Goal: Find specific page/section: Find specific page/section

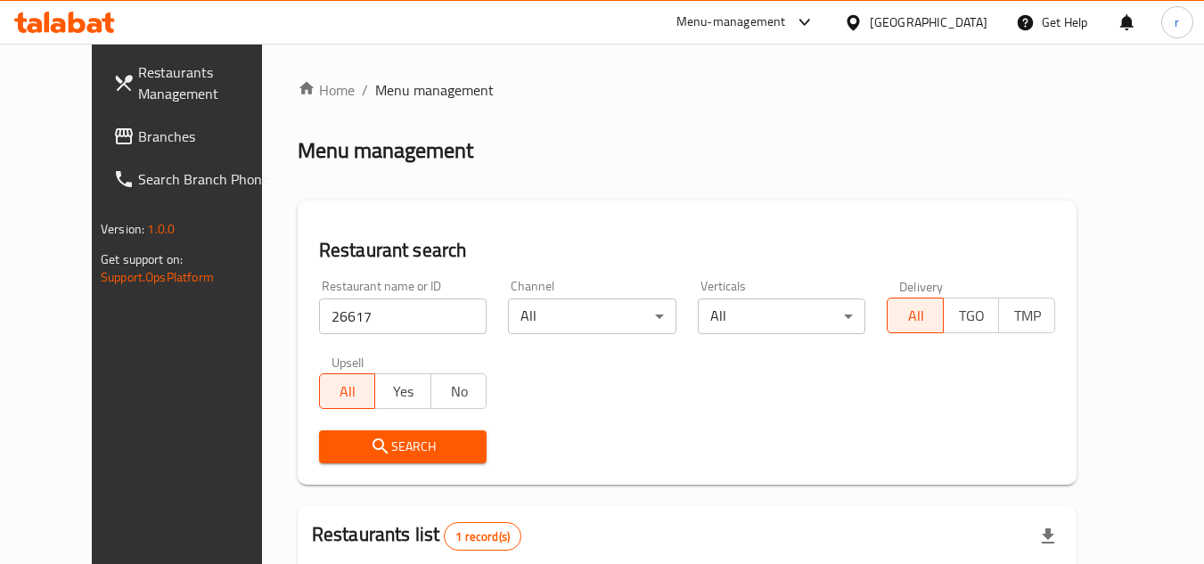
click at [870, 30] on div at bounding box center [857, 22] width 26 height 20
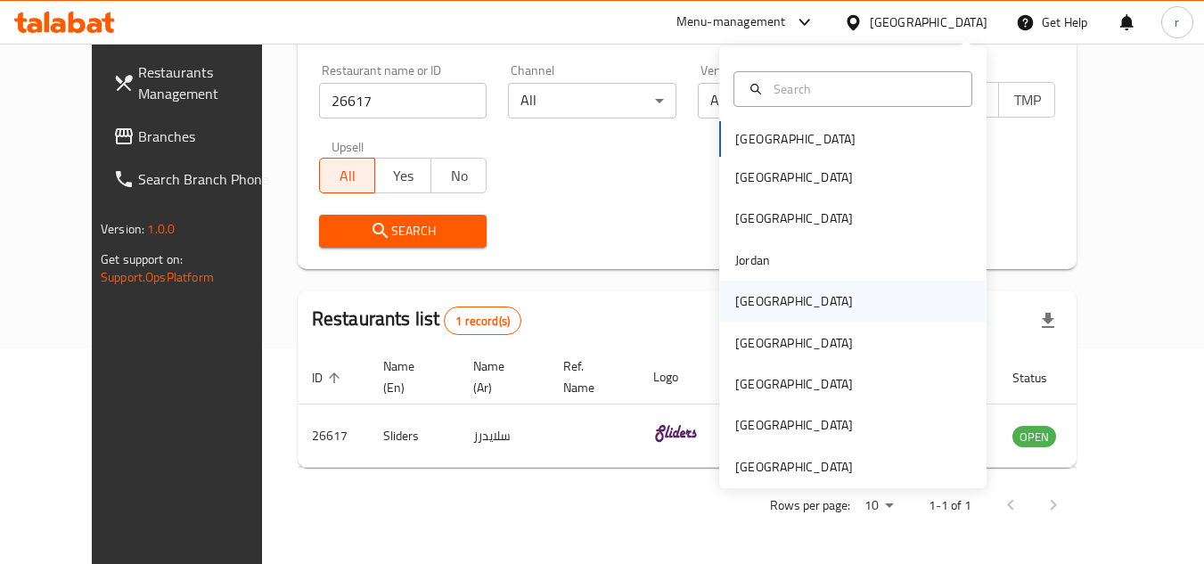
click at [749, 309] on div "[GEOGRAPHIC_DATA]" at bounding box center [794, 301] width 118 height 20
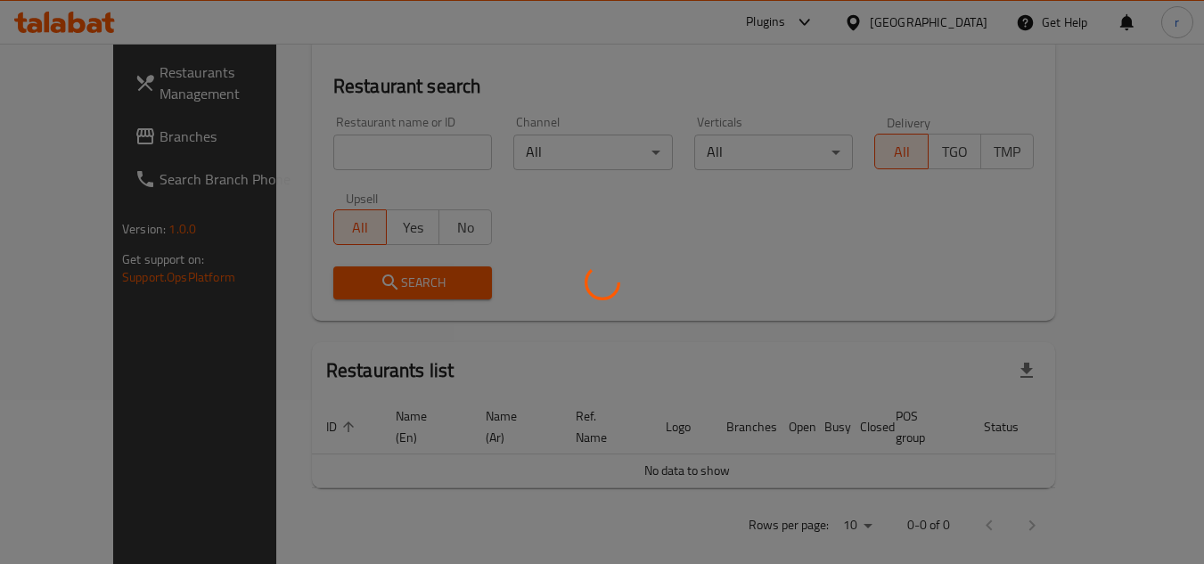
scroll to position [216, 0]
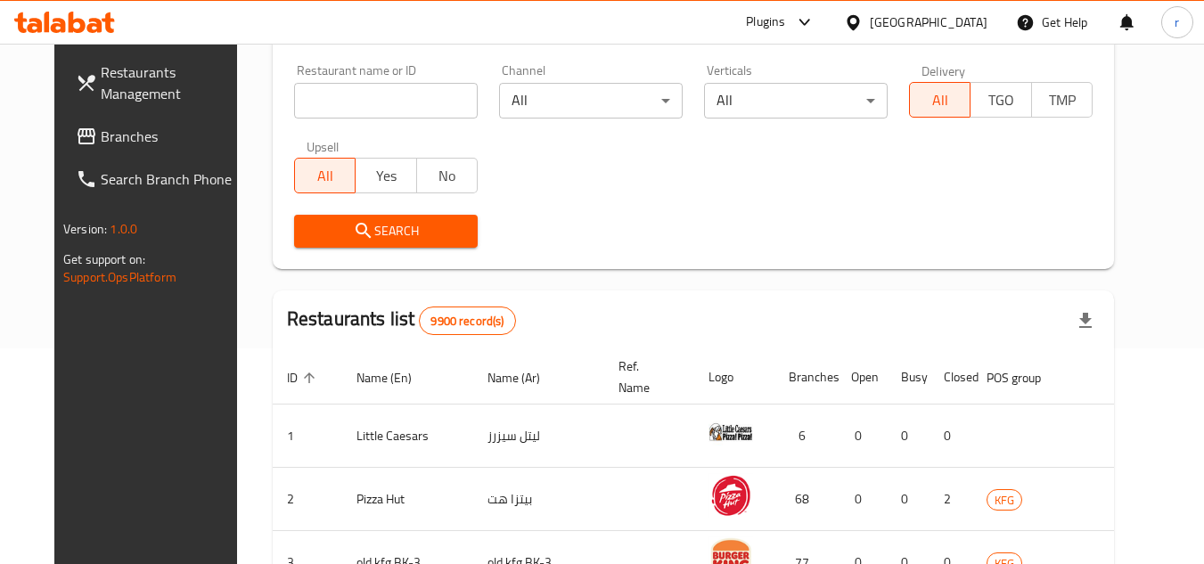
click at [101, 136] on span "Branches" at bounding box center [171, 136] width 141 height 21
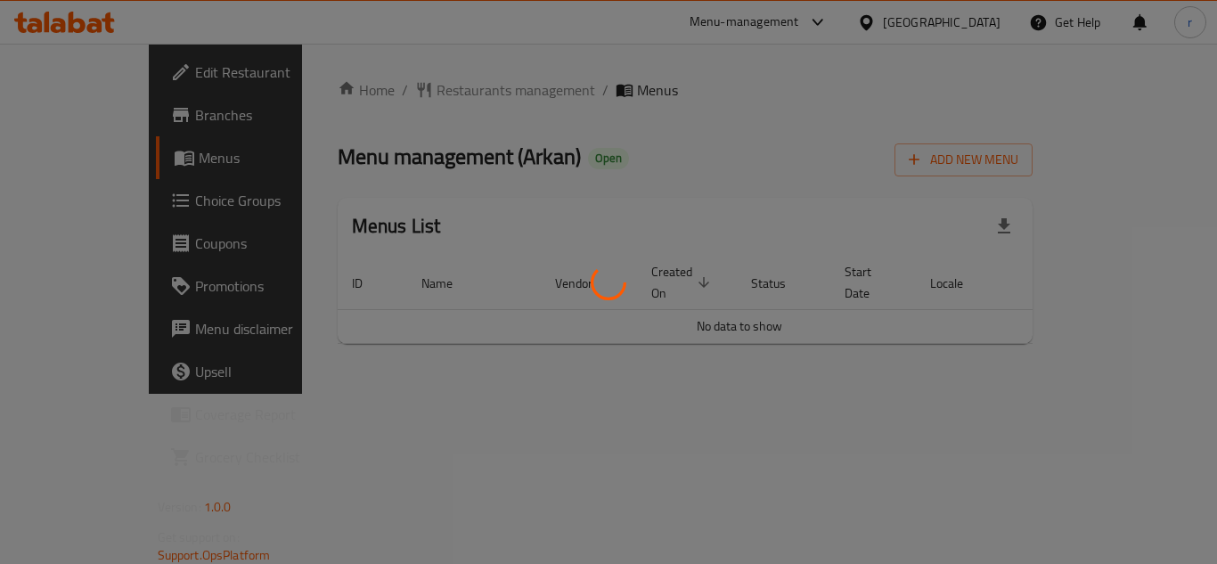
click at [404, 92] on div at bounding box center [608, 282] width 1217 height 564
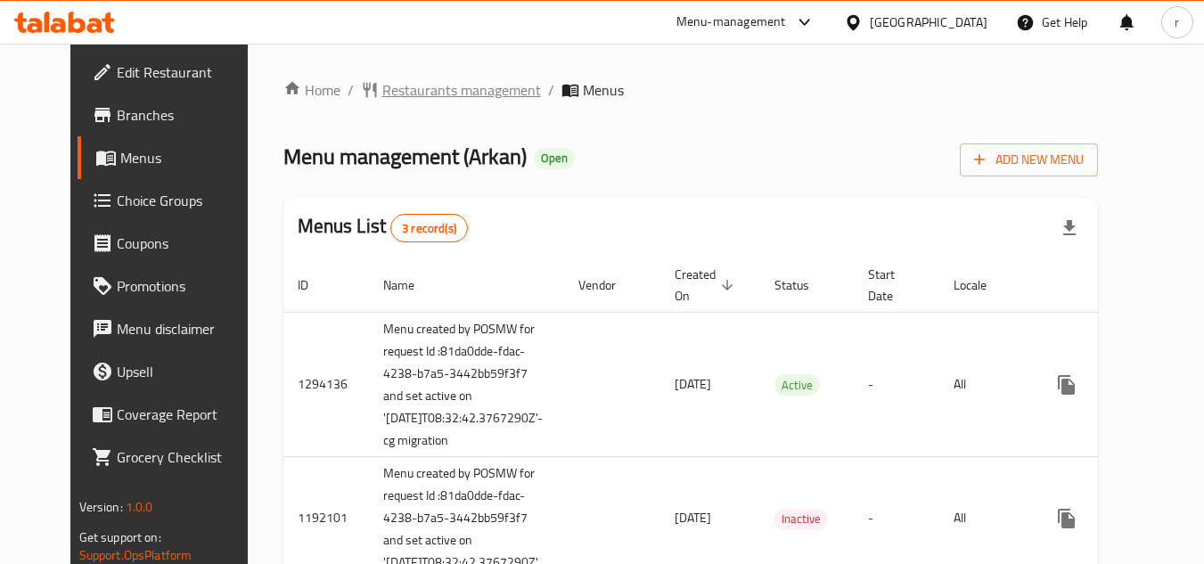
click at [405, 92] on span "Restaurants management" at bounding box center [461, 89] width 159 height 21
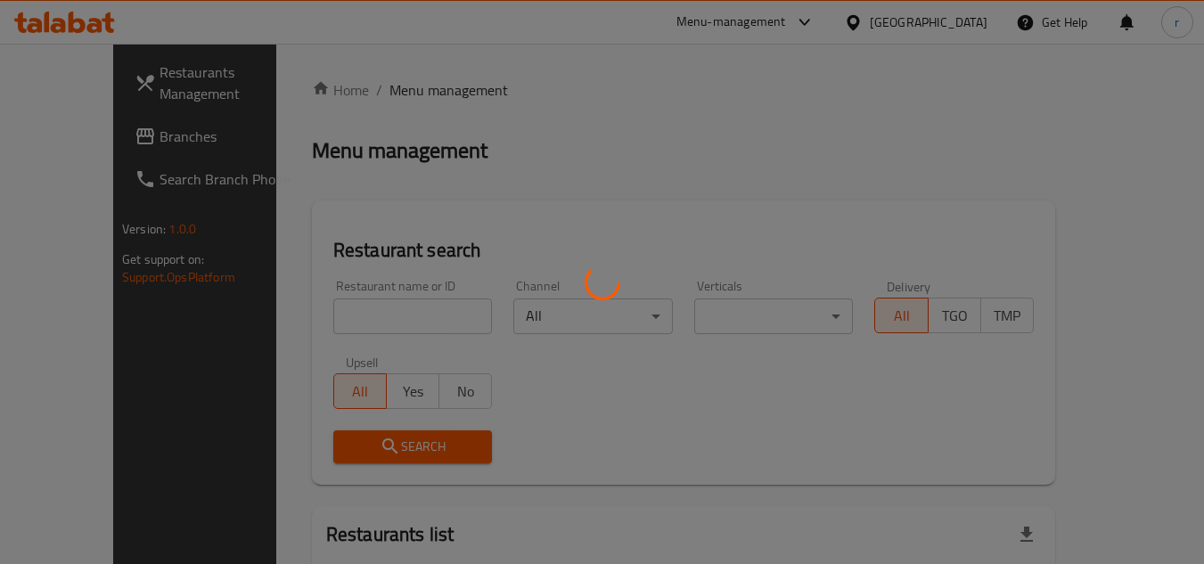
click at [345, 293] on div at bounding box center [602, 282] width 1204 height 564
click at [348, 296] on div at bounding box center [602, 282] width 1204 height 564
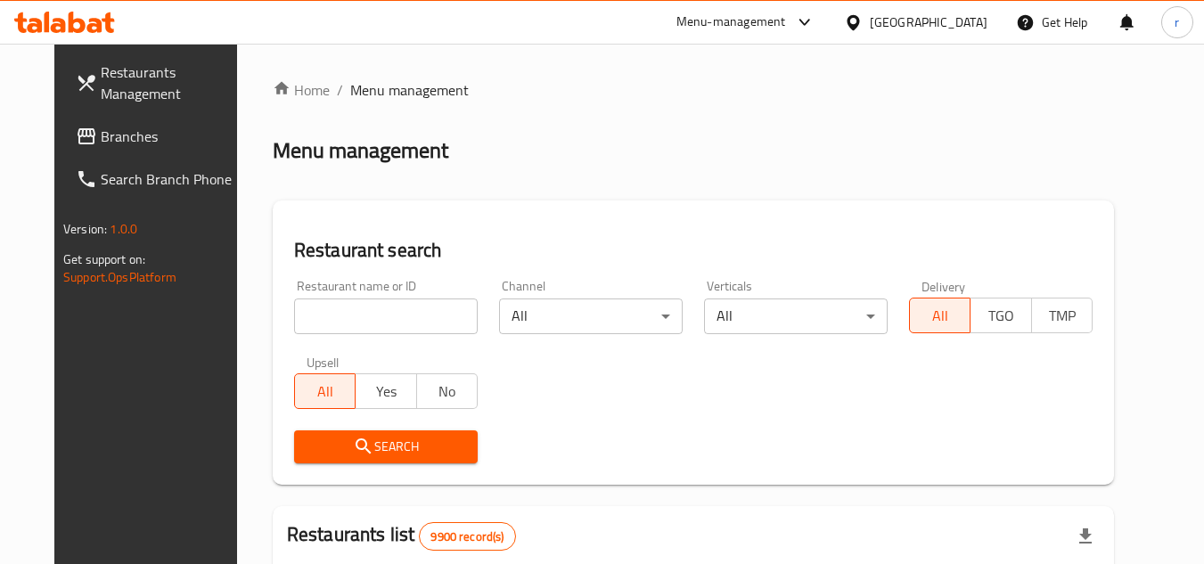
click at [347, 315] on div "Home / Menu management Menu management Restaurant search Restaurant name or ID …" at bounding box center [693, 566] width 841 height 974
click at [347, 315] on input "search" at bounding box center [386, 316] width 184 height 36
paste input "13810"
type input "13810"
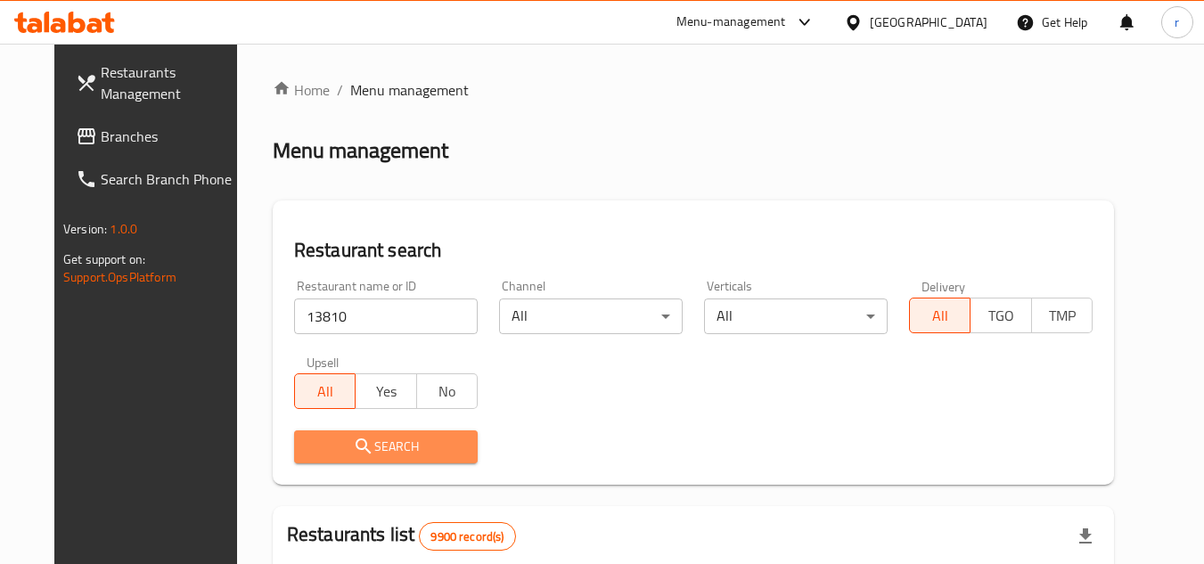
click at [320, 445] on span "Search" at bounding box center [385, 447] width 155 height 22
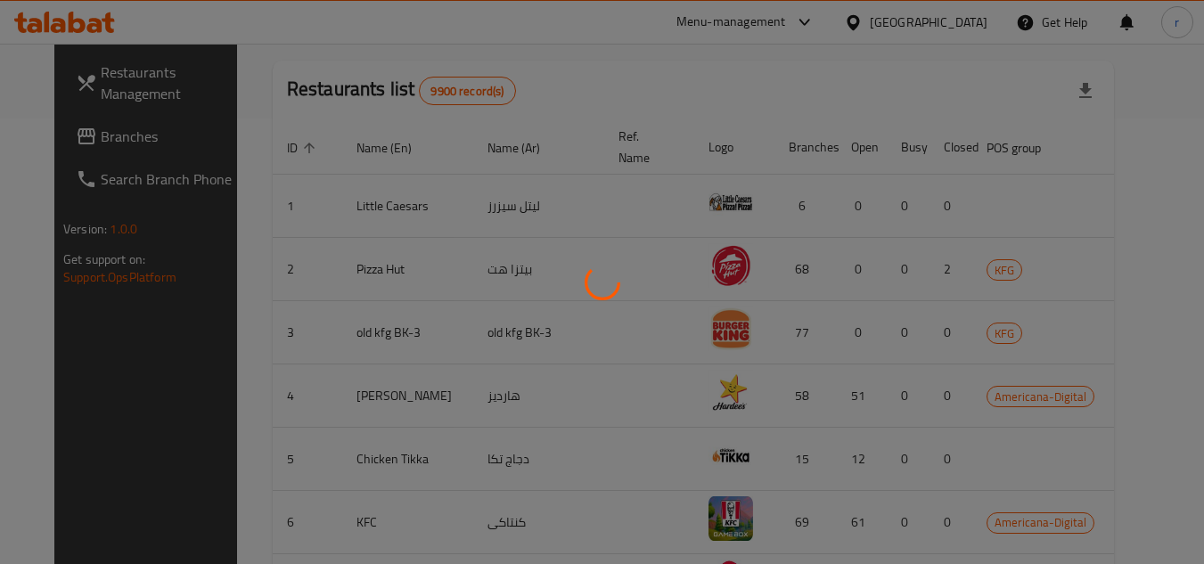
scroll to position [216, 0]
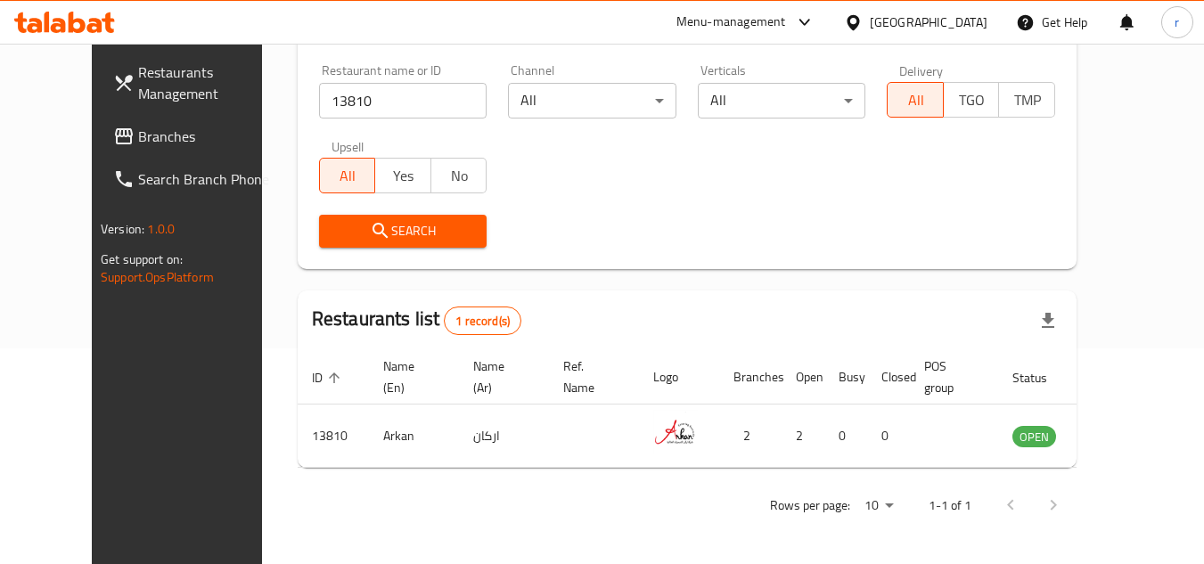
drag, startPoint x: 950, startPoint y: 21, endPoint x: 958, endPoint y: 29, distance: 10.7
click at [950, 21] on div "[GEOGRAPHIC_DATA]" at bounding box center [929, 22] width 118 height 20
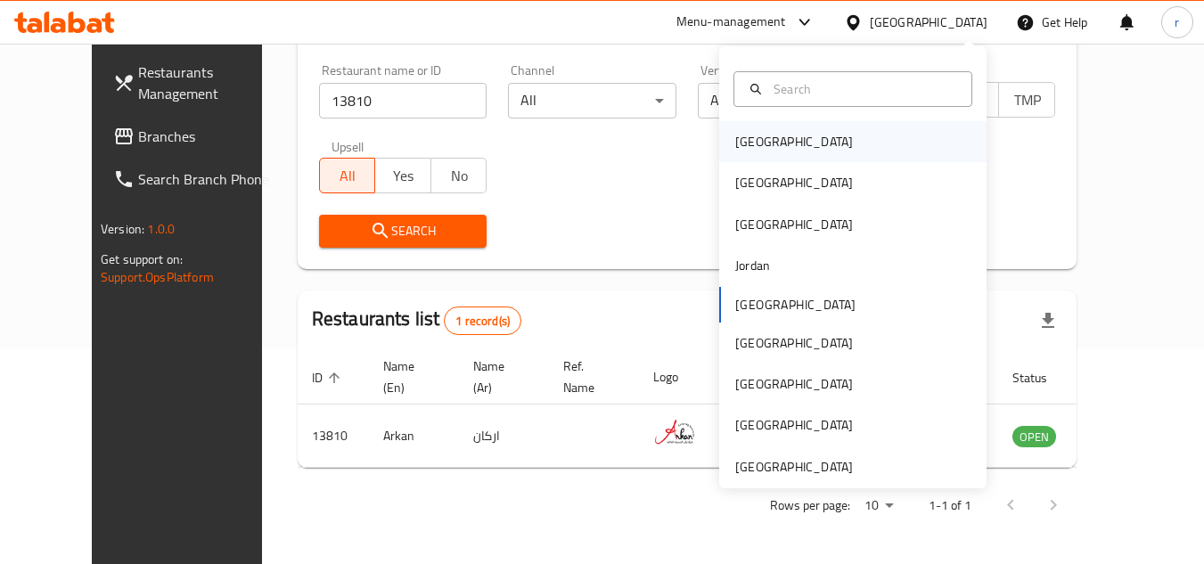
click at [781, 136] on div "[GEOGRAPHIC_DATA]" at bounding box center [852, 141] width 267 height 41
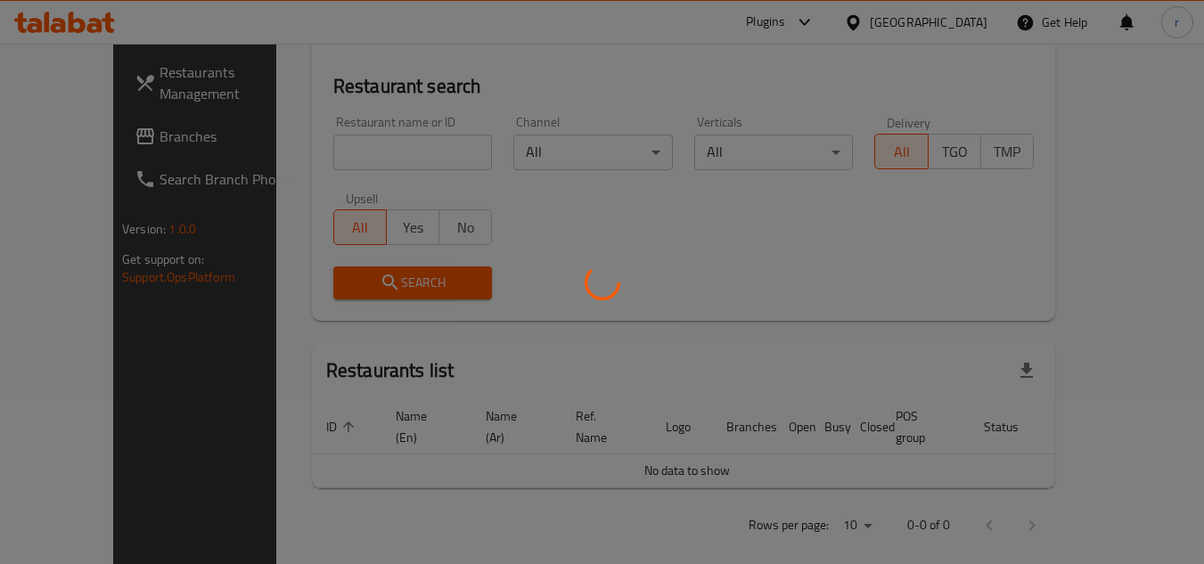
scroll to position [216, 0]
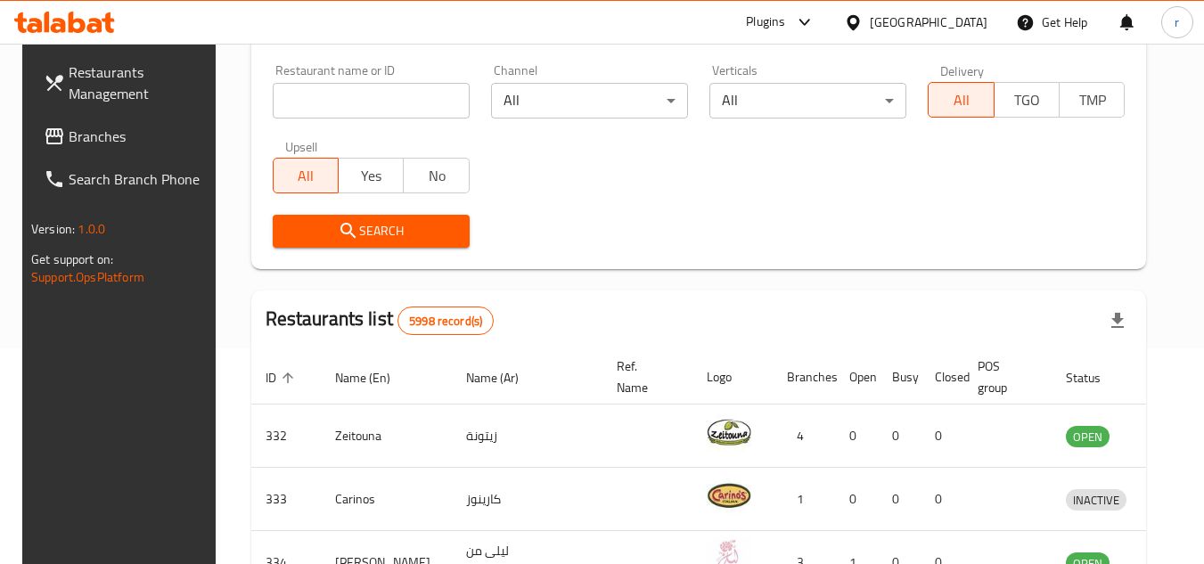
click at [72, 139] on span "Branches" at bounding box center [139, 136] width 141 height 21
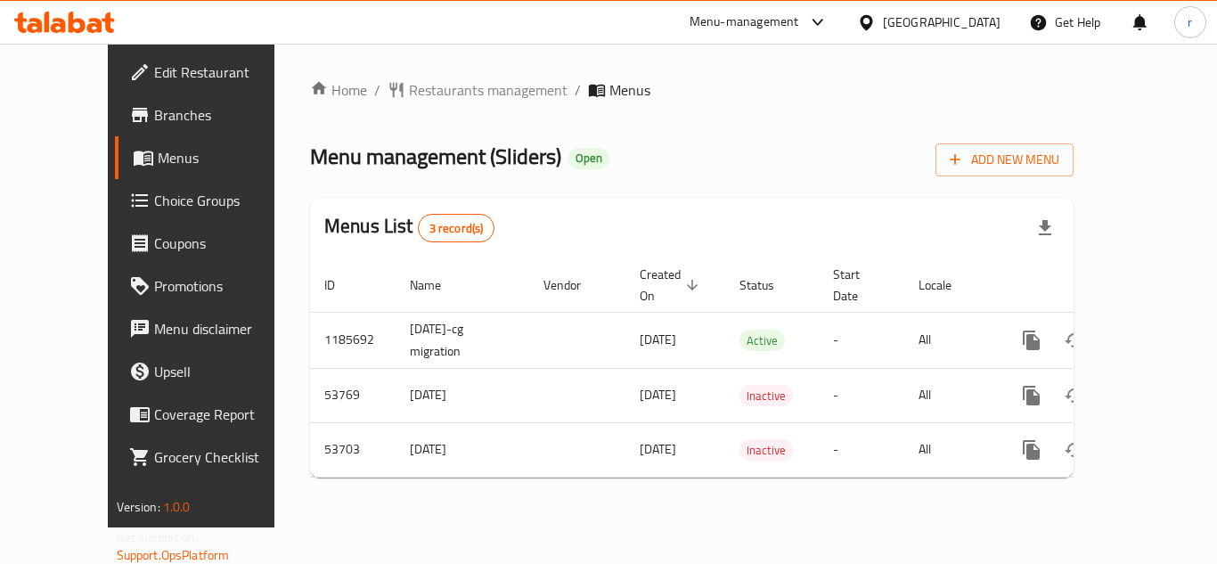
click at [409, 97] on span "Restaurants management" at bounding box center [488, 89] width 159 height 21
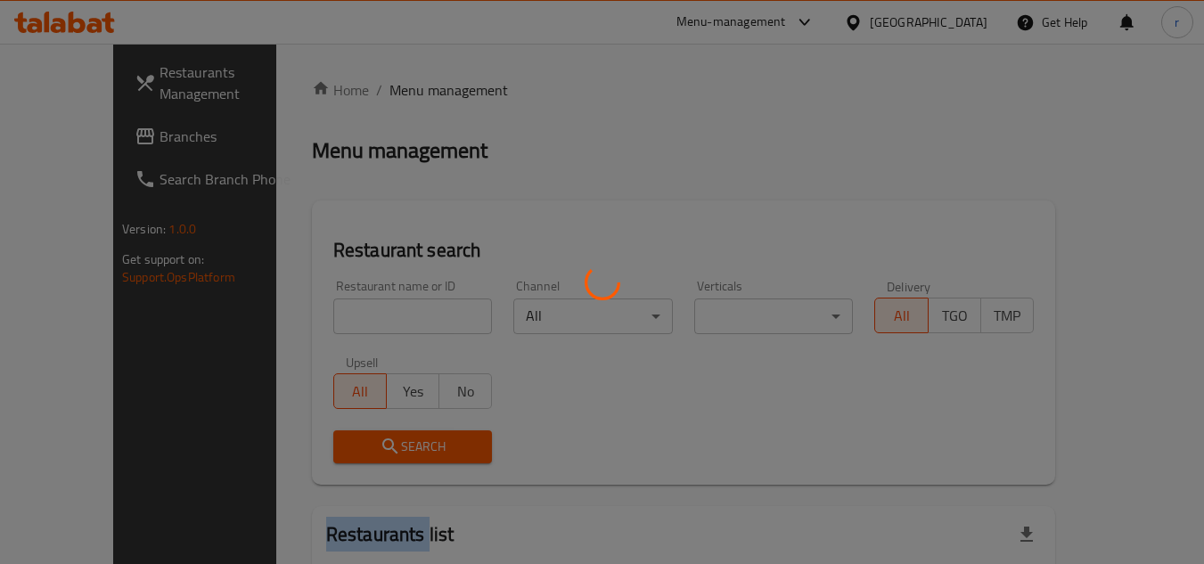
click at [399, 97] on div at bounding box center [602, 282] width 1204 height 564
click at [361, 320] on div at bounding box center [602, 282] width 1204 height 564
click at [362, 312] on div at bounding box center [602, 282] width 1204 height 564
click at [464, 246] on div at bounding box center [602, 282] width 1204 height 564
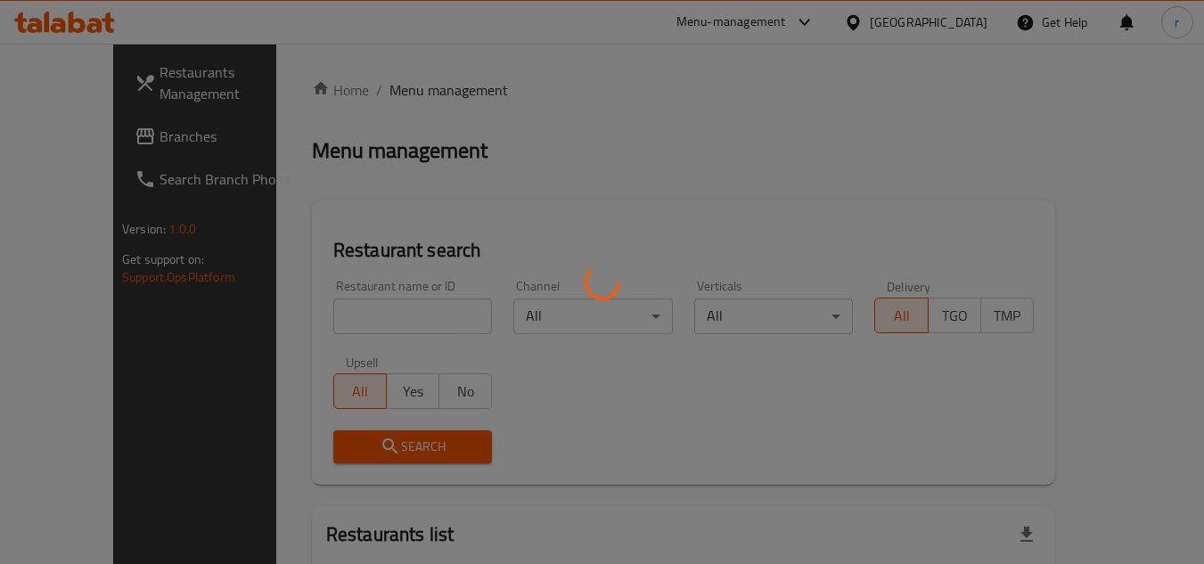
scroll to position [164, 0]
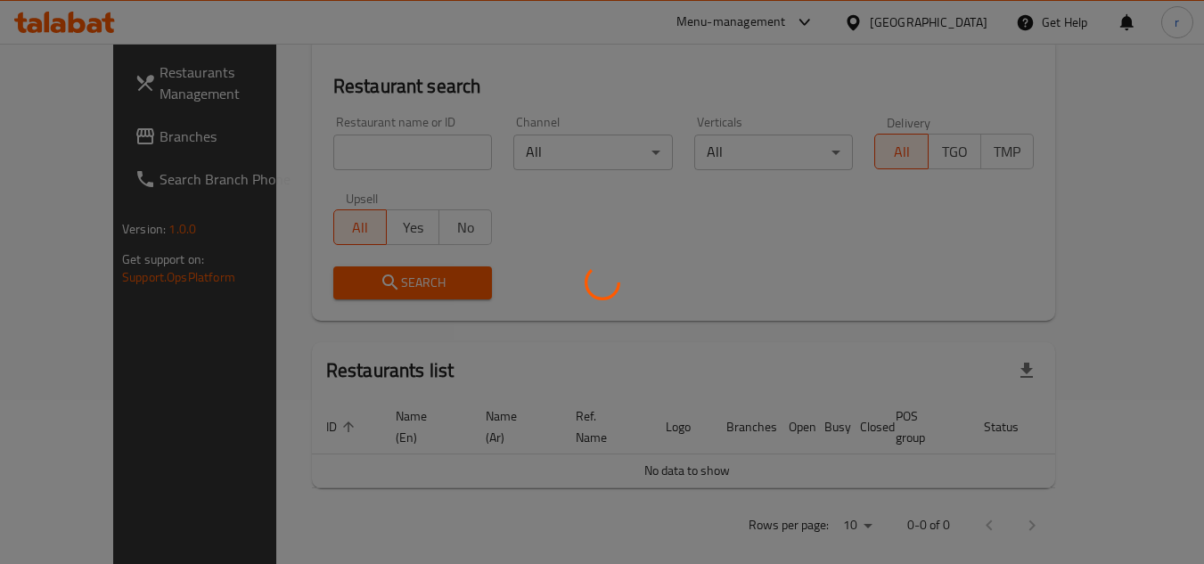
click at [363, 130] on div at bounding box center [602, 282] width 1204 height 564
click at [368, 141] on div at bounding box center [602, 282] width 1204 height 564
click at [381, 148] on div at bounding box center [602, 282] width 1204 height 564
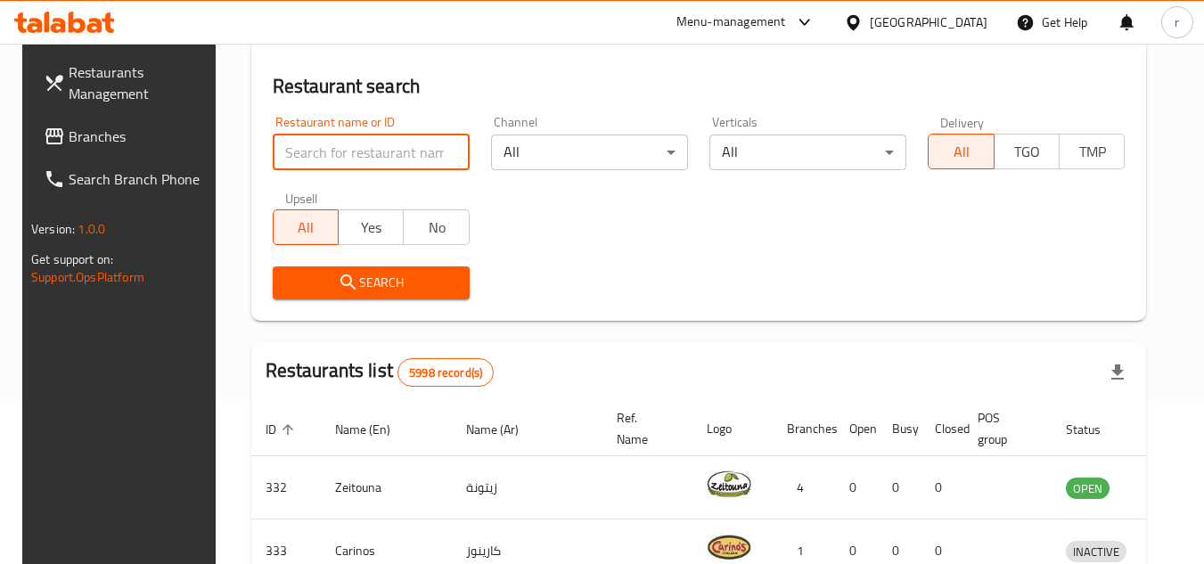
click at [385, 148] on input "search" at bounding box center [371, 153] width 197 height 36
paste input "26617"
type input "26617"
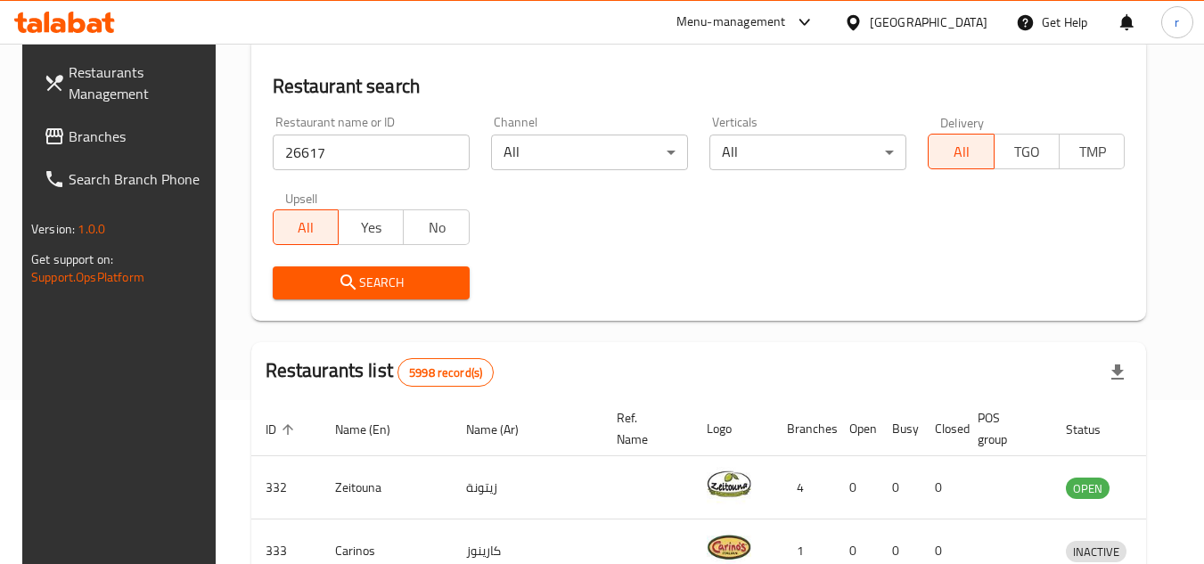
click at [340, 281] on icon "submit" at bounding box center [347, 281] width 15 height 15
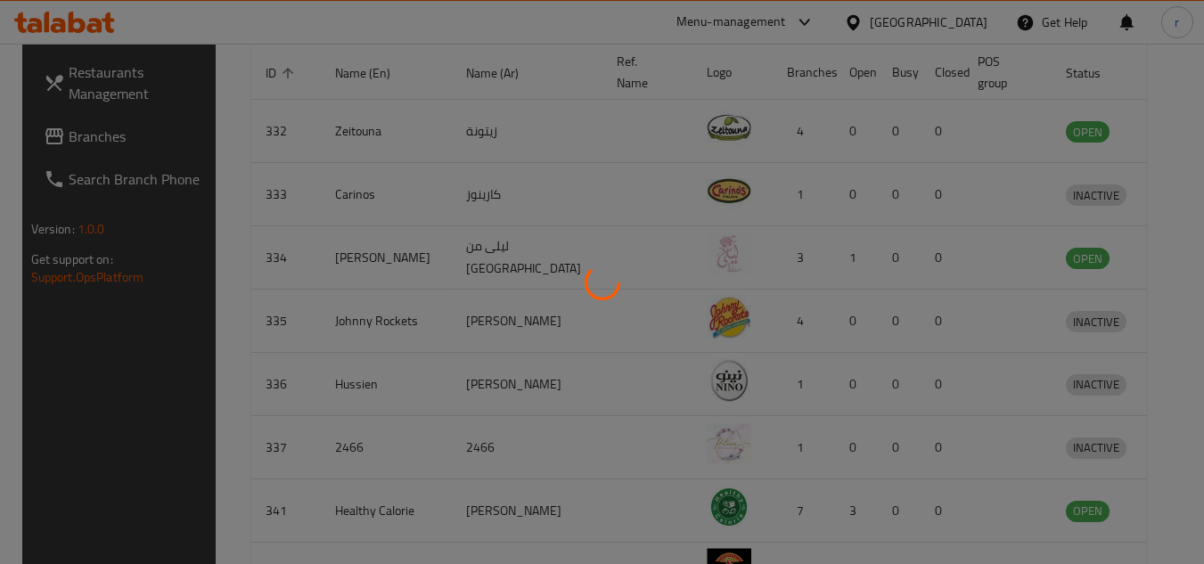
scroll to position [216, 0]
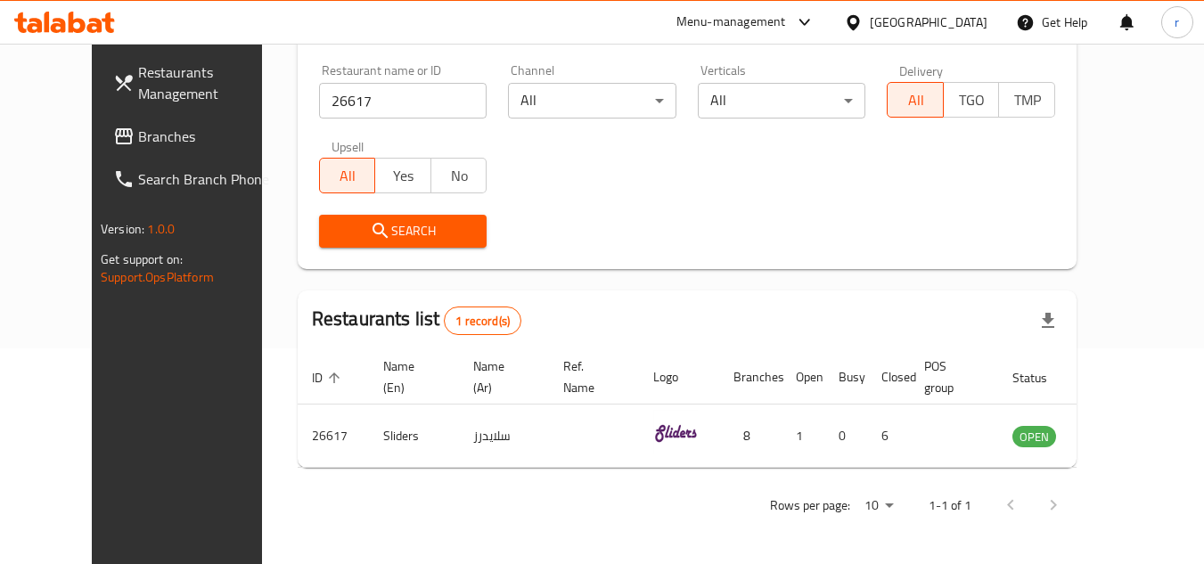
click at [870, 15] on div at bounding box center [857, 22] width 26 height 20
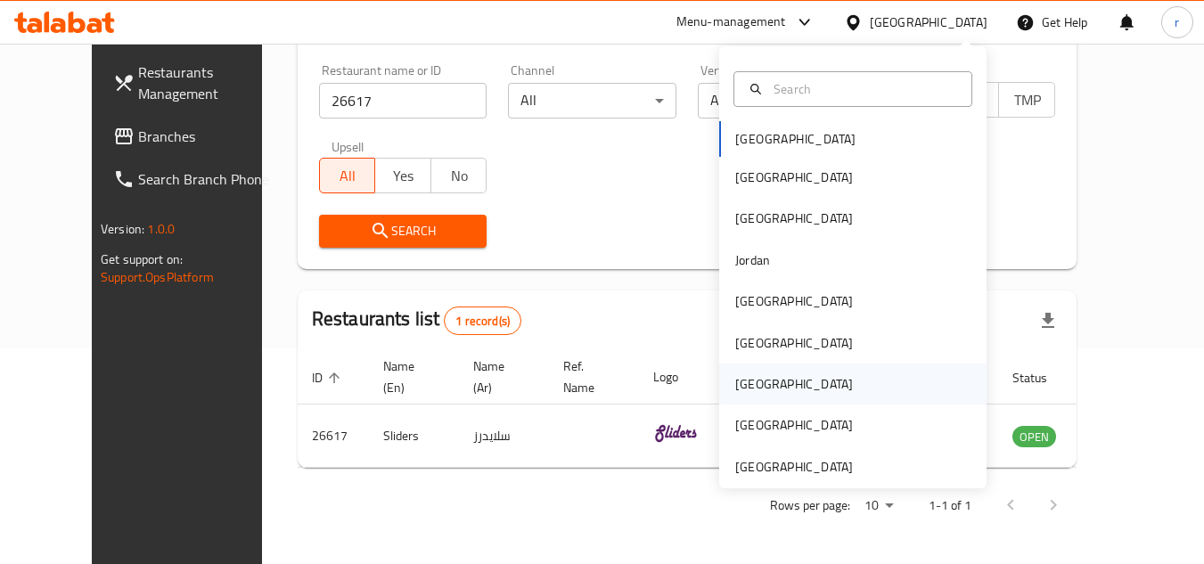
click at [750, 380] on div "[GEOGRAPHIC_DATA]" at bounding box center [794, 384] width 118 height 20
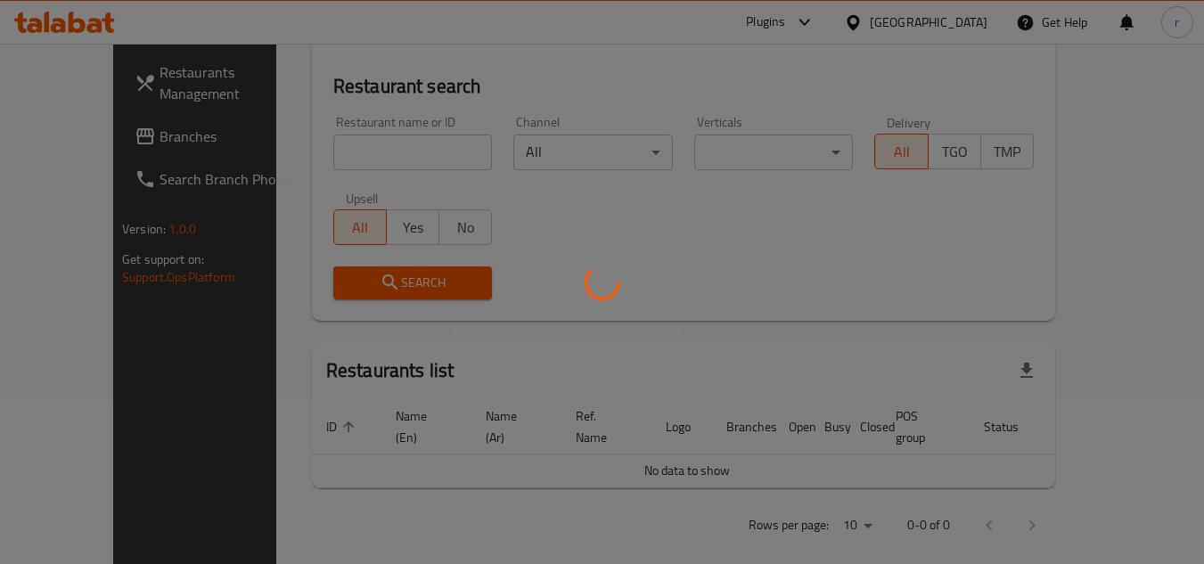
scroll to position [216, 0]
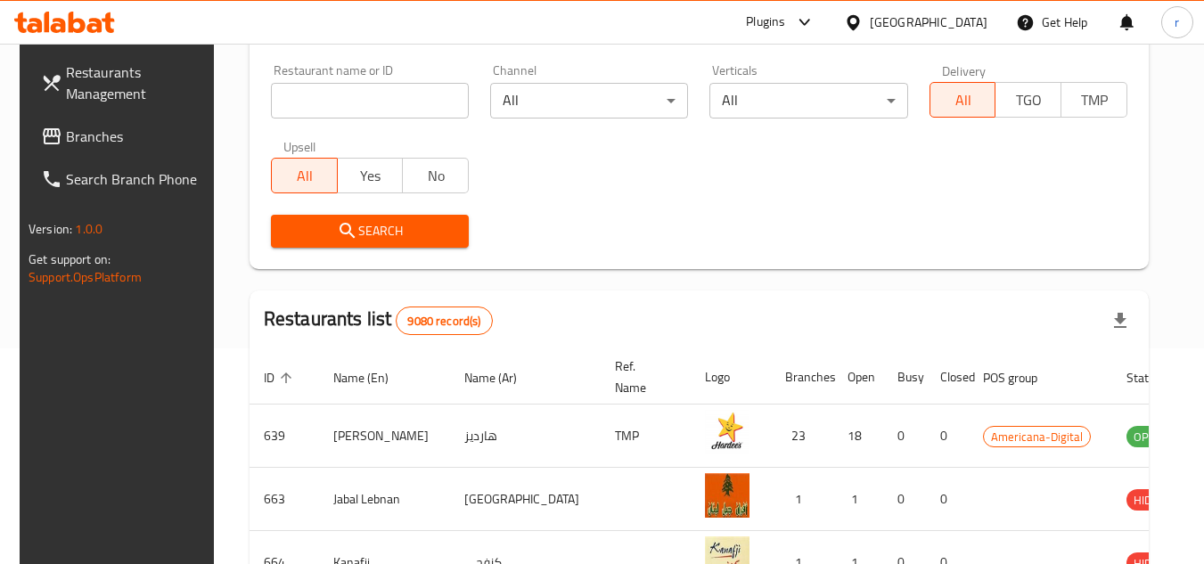
click at [66, 140] on span "Branches" at bounding box center [136, 136] width 141 height 21
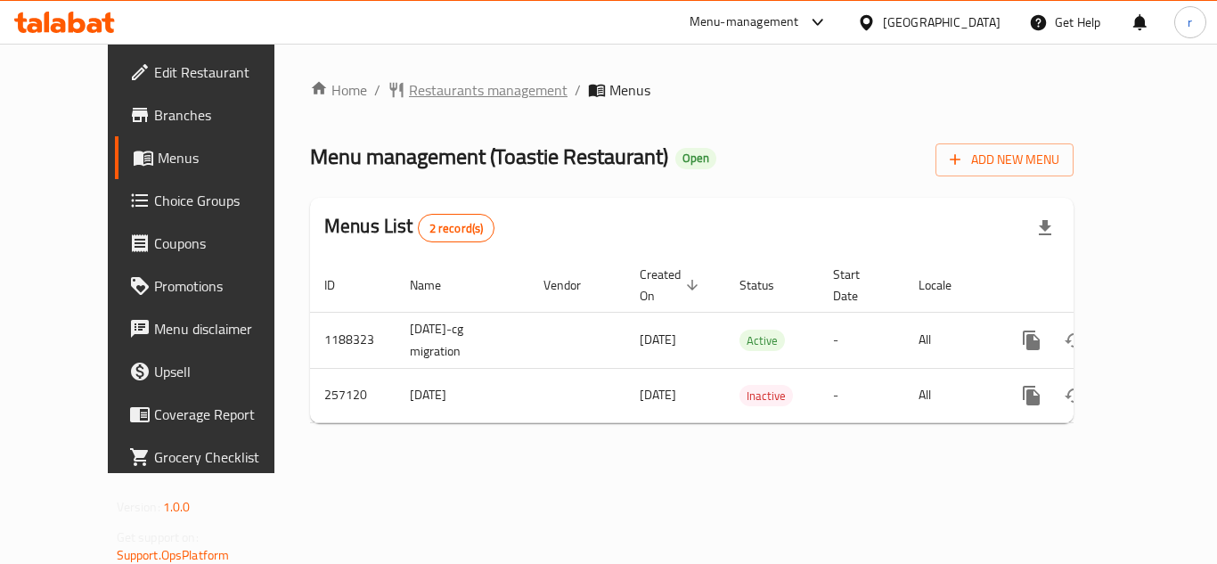
click at [440, 89] on span "Restaurants management" at bounding box center [488, 89] width 159 height 21
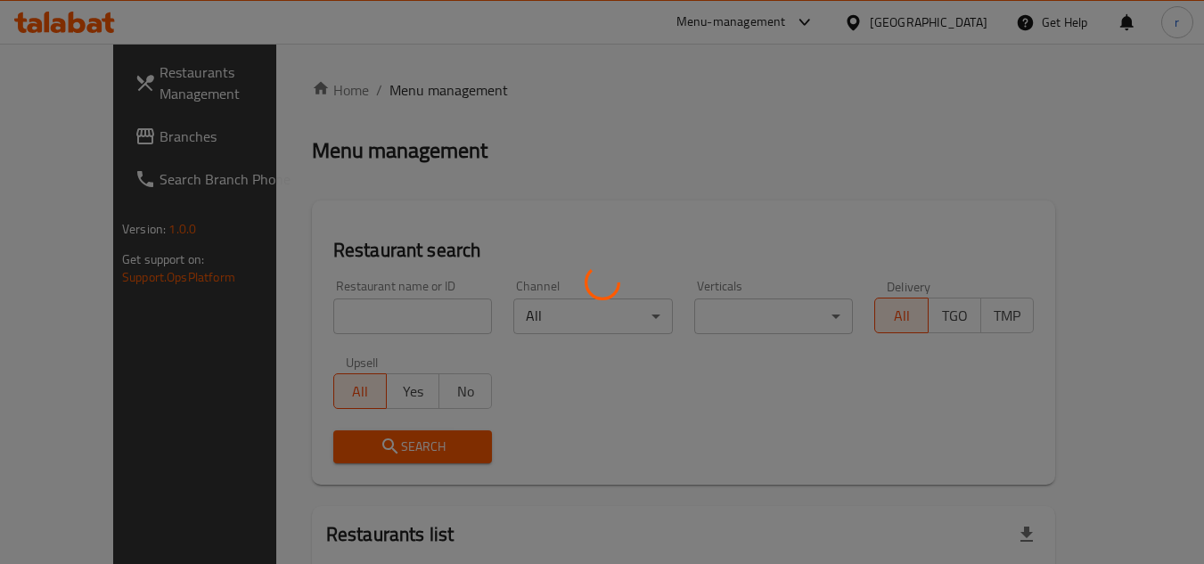
click at [300, 321] on div at bounding box center [602, 282] width 1204 height 564
click at [301, 319] on div at bounding box center [602, 282] width 1204 height 564
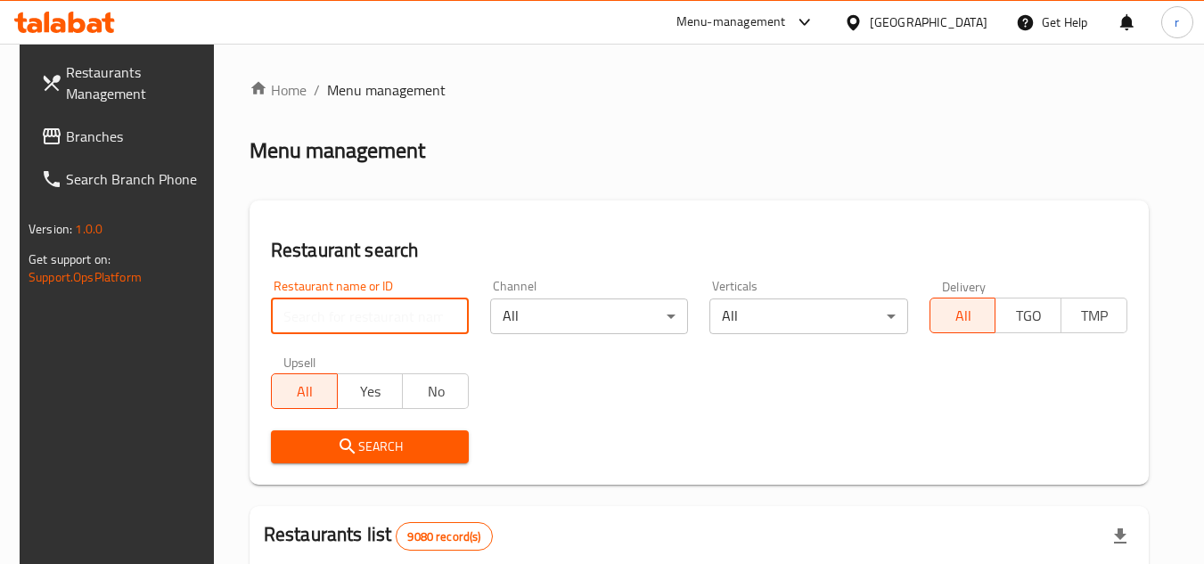
drag, startPoint x: 380, startPoint y: 314, endPoint x: 440, endPoint y: 242, distance: 93.6
click at [380, 314] on input "search" at bounding box center [370, 316] width 198 height 36
paste input "627498"
type input "627498"
click at [455, 233] on div "Restaurant search Restaurant name or ID 627498 Restaurant name or ID Channel Al…" at bounding box center [698, 342] width 899 height 284
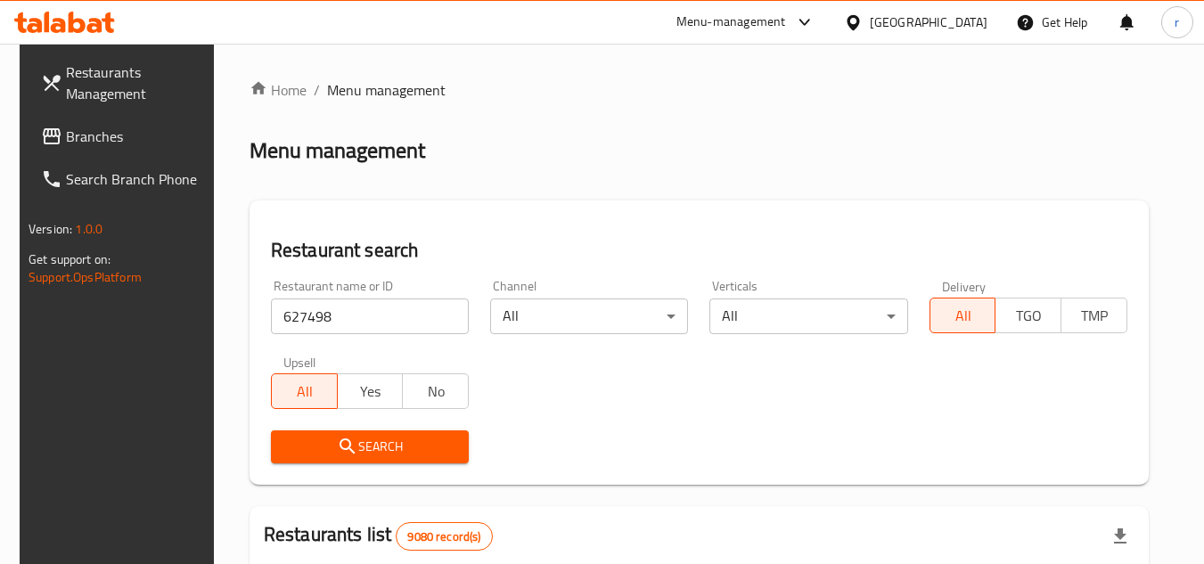
click at [358, 447] on span "Search" at bounding box center [369, 447] width 169 height 22
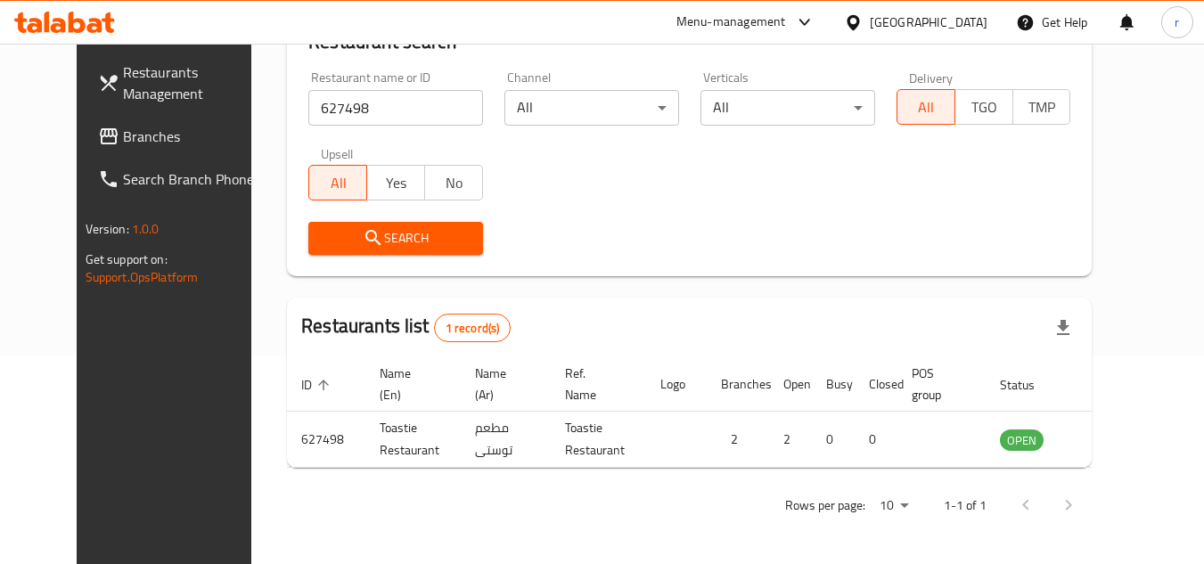
scroll to position [216, 0]
click at [411, 70] on div "Home / Menu management Menu management Restaurant search Restaurant name or ID …" at bounding box center [689, 200] width 805 height 658
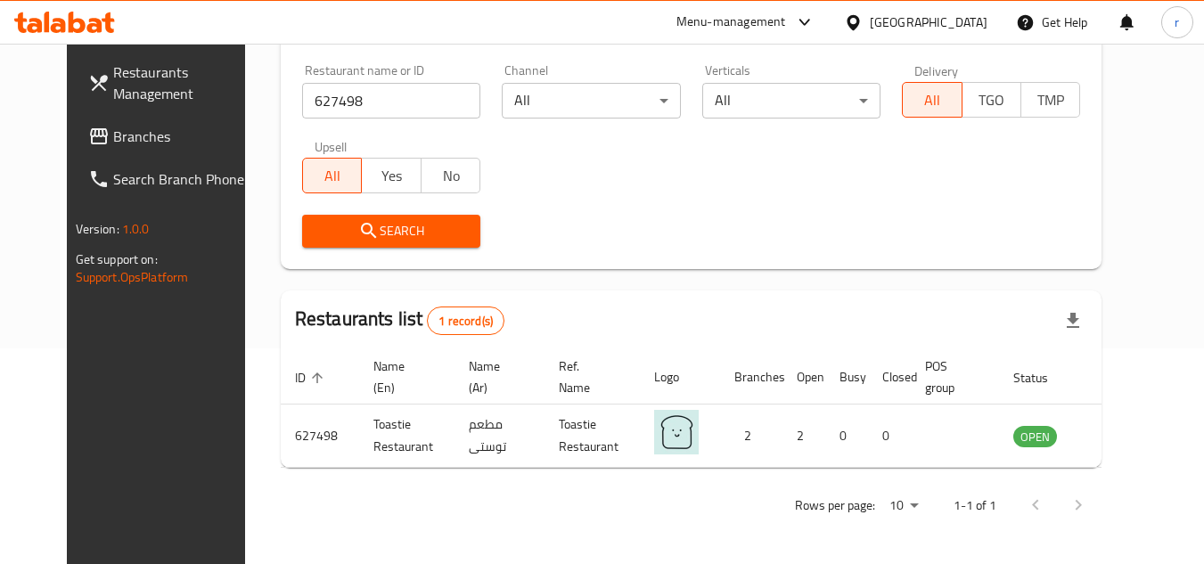
click at [967, 14] on div "[GEOGRAPHIC_DATA]" at bounding box center [929, 22] width 118 height 20
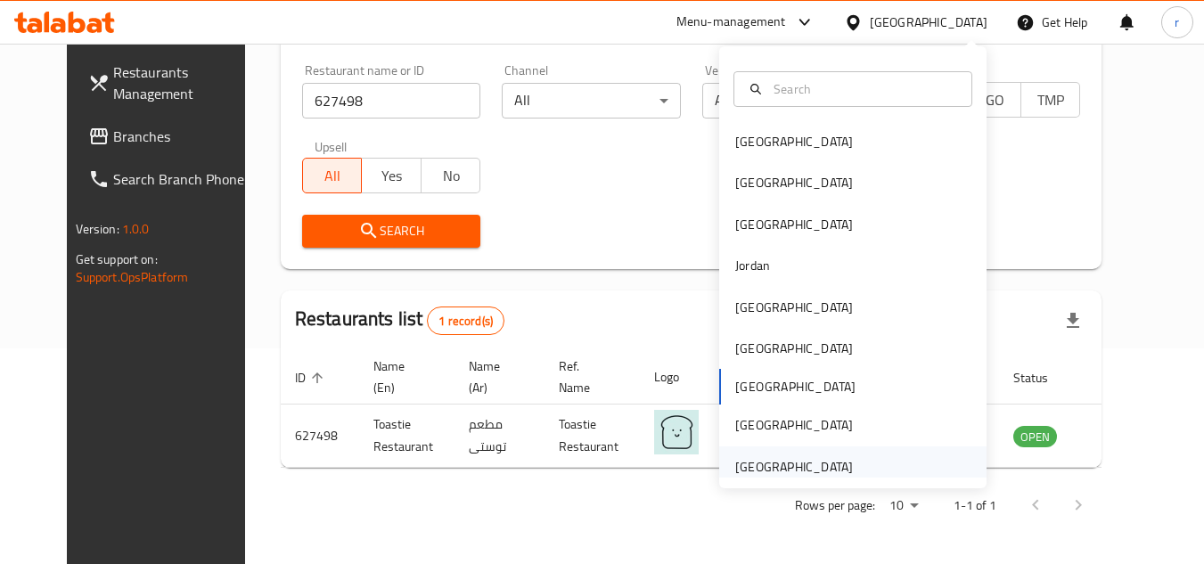
click at [773, 462] on div "[GEOGRAPHIC_DATA]" at bounding box center [794, 467] width 118 height 20
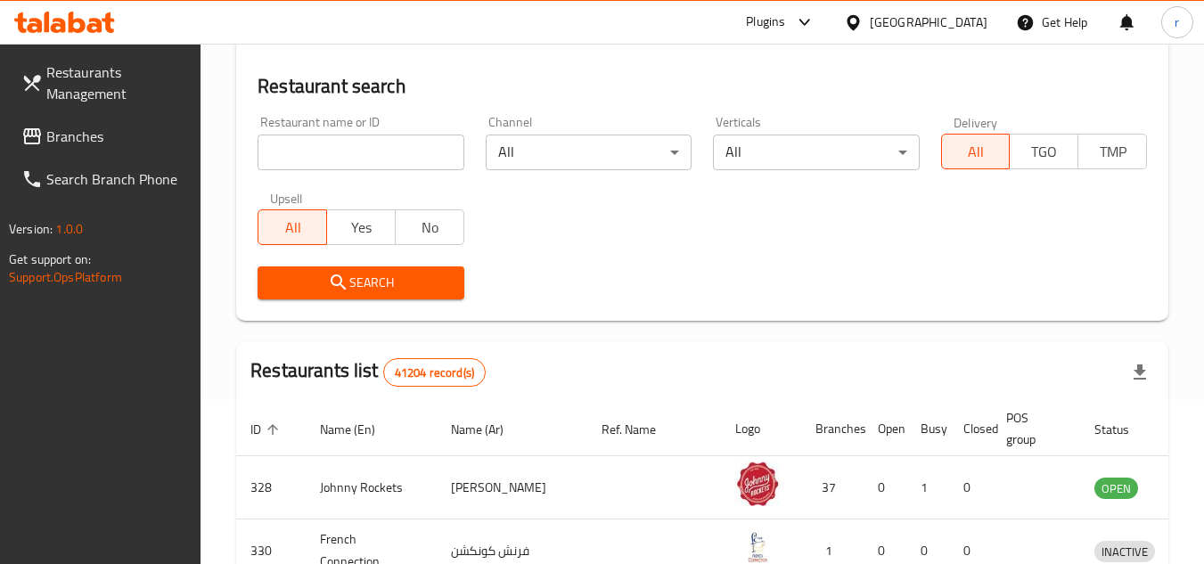
scroll to position [216, 0]
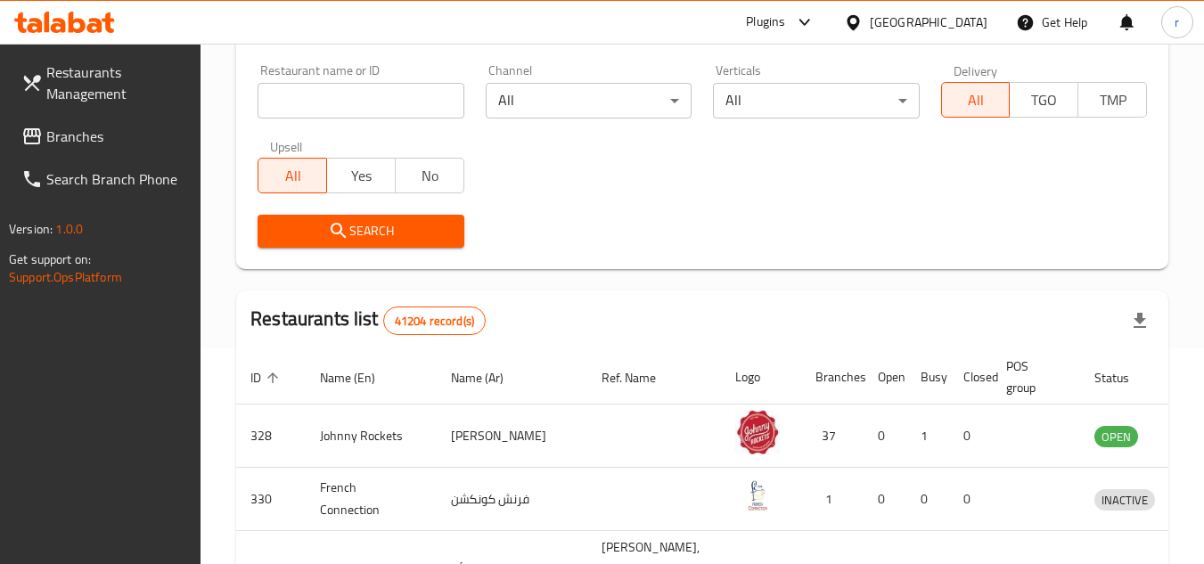
click at [90, 138] on span "Branches" at bounding box center [116, 136] width 141 height 21
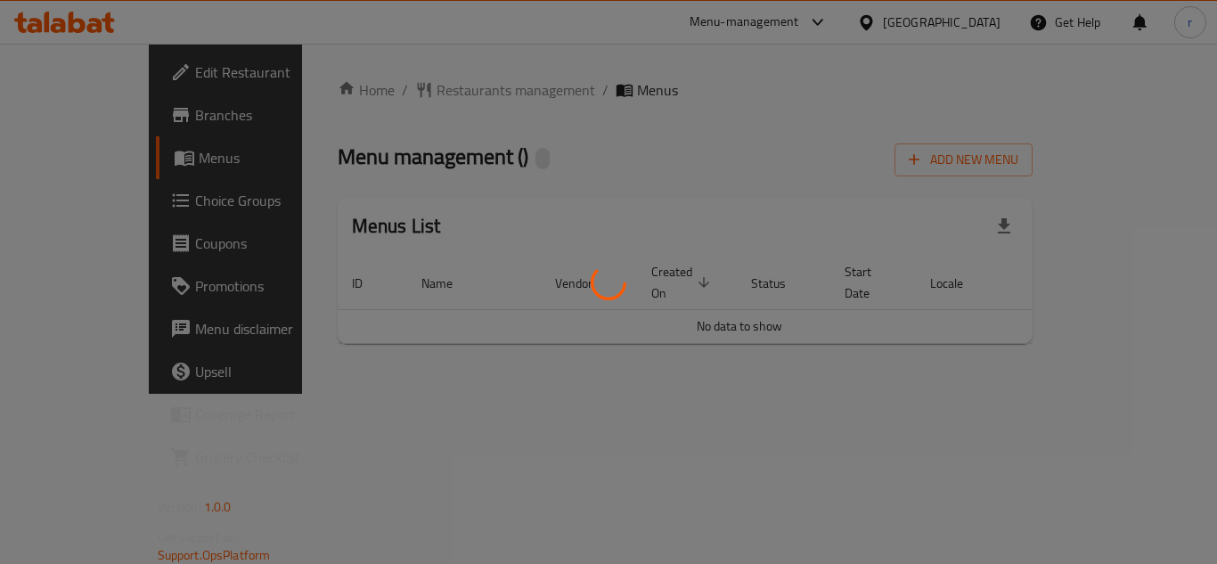
click at [400, 97] on div at bounding box center [608, 282] width 1217 height 564
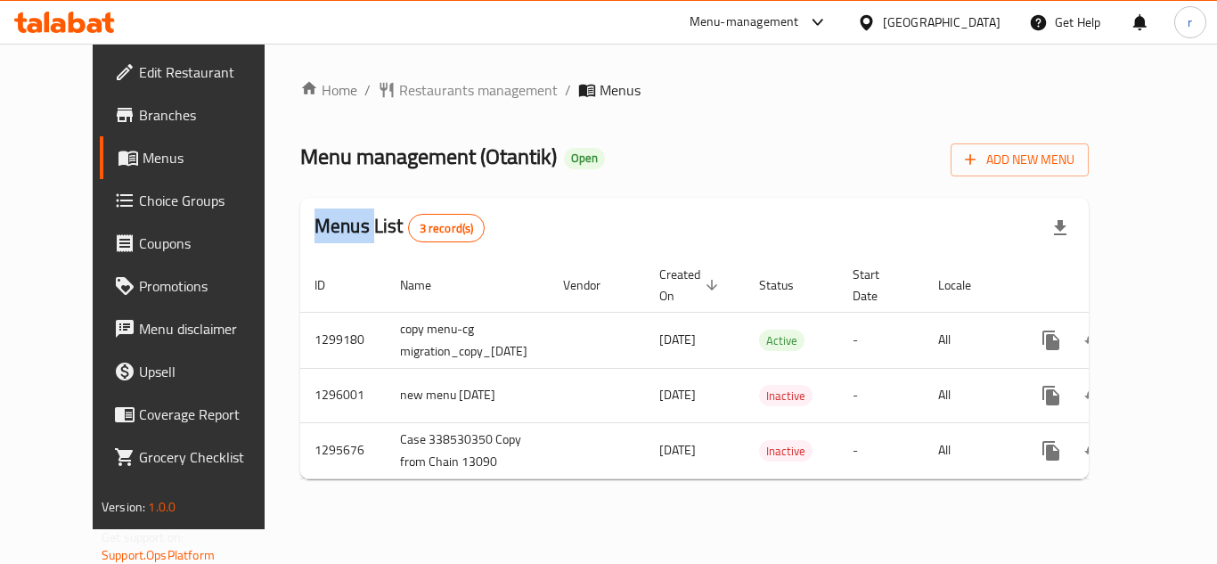
click at [400, 97] on div "Home / Restaurants management / Menus Menu management ( Otantik ) Open Add New …" at bounding box center [694, 286] width 789 height 414
click at [402, 90] on span "Restaurants management" at bounding box center [478, 89] width 159 height 21
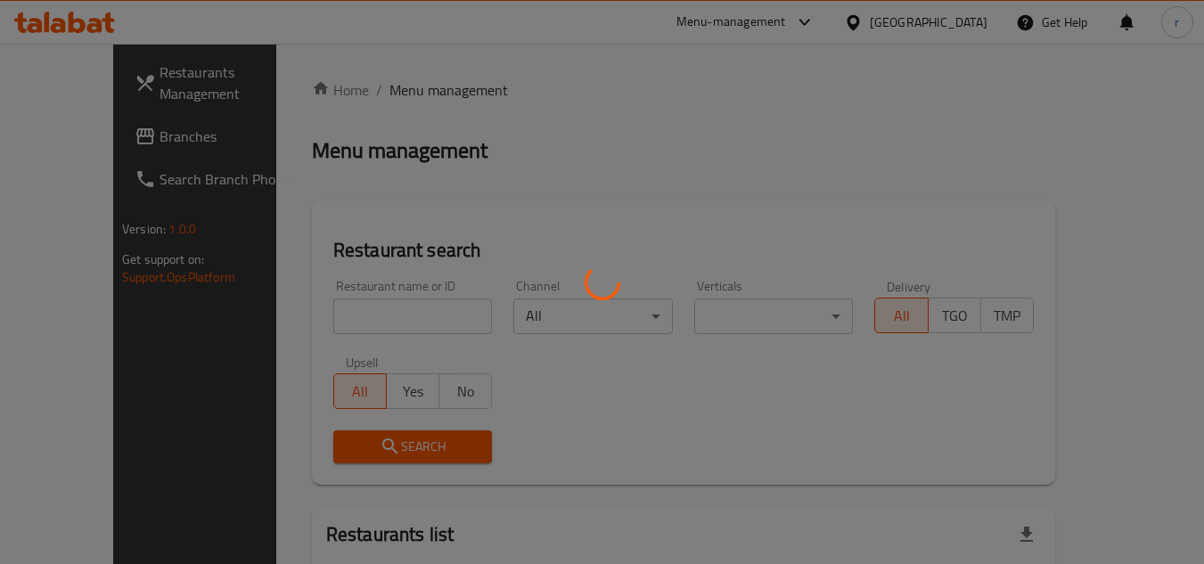
click at [317, 312] on div at bounding box center [602, 282] width 1204 height 564
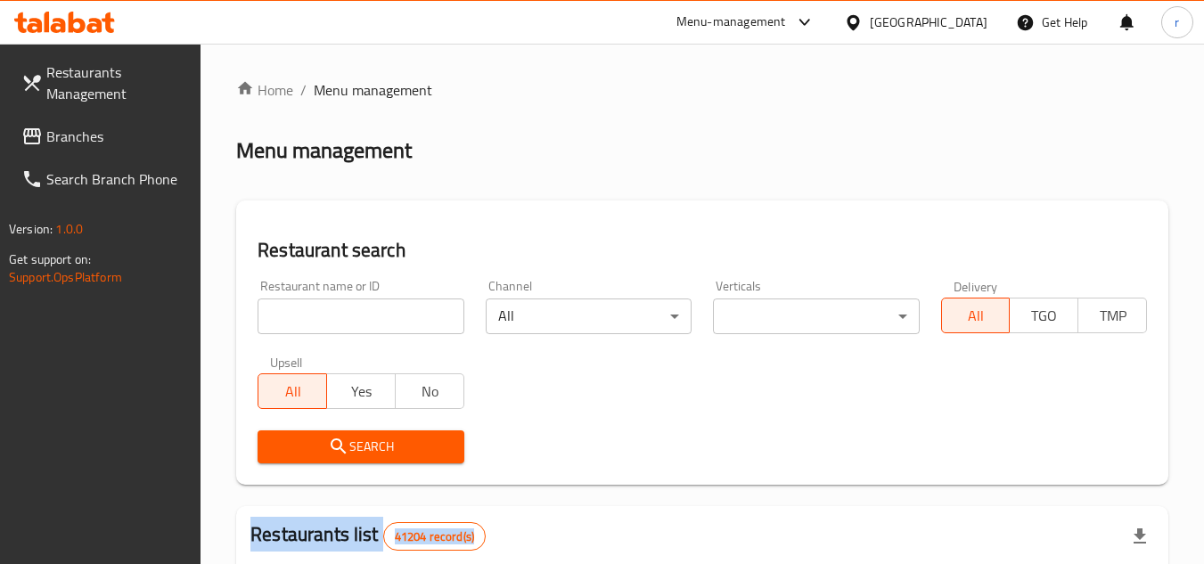
click at [317, 312] on div at bounding box center [602, 282] width 1204 height 564
click at [317, 312] on input "search" at bounding box center [361, 316] width 206 height 36
paste input "661938"
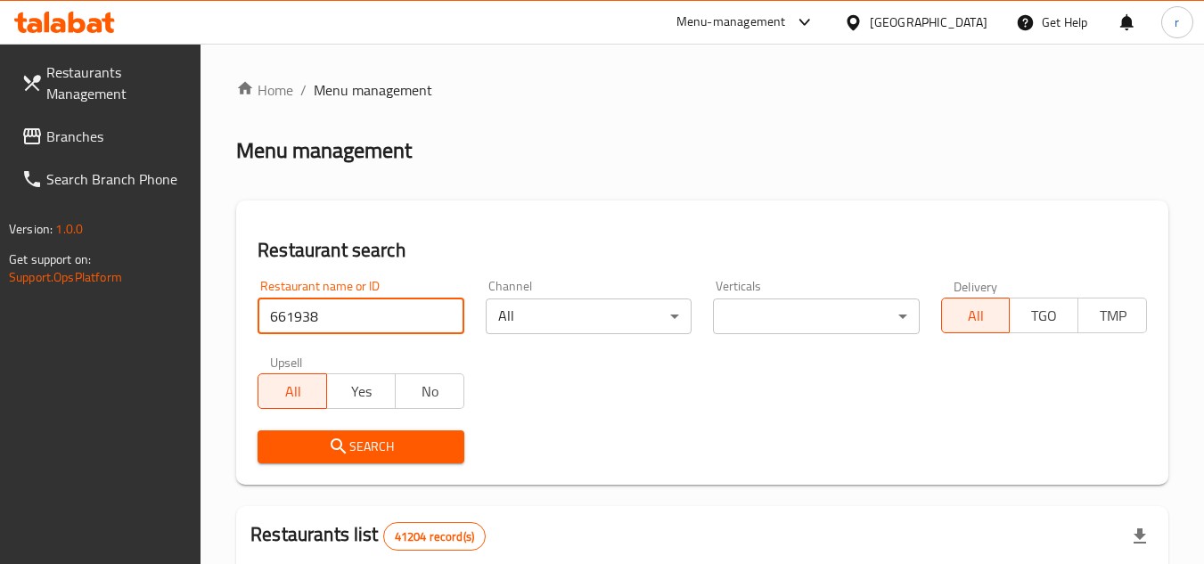
type input "661938"
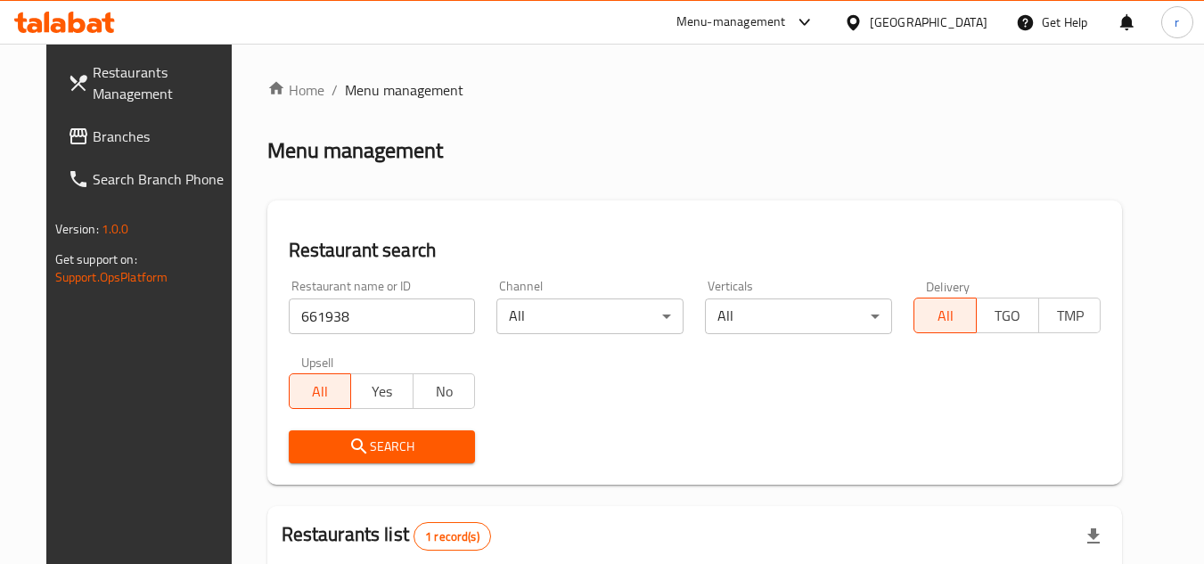
click at [93, 129] on span "Branches" at bounding box center [163, 136] width 141 height 21
drag, startPoint x: 93, startPoint y: 129, endPoint x: 62, endPoint y: 133, distance: 30.5
click at [93, 129] on span "Branches" at bounding box center [163, 136] width 141 height 21
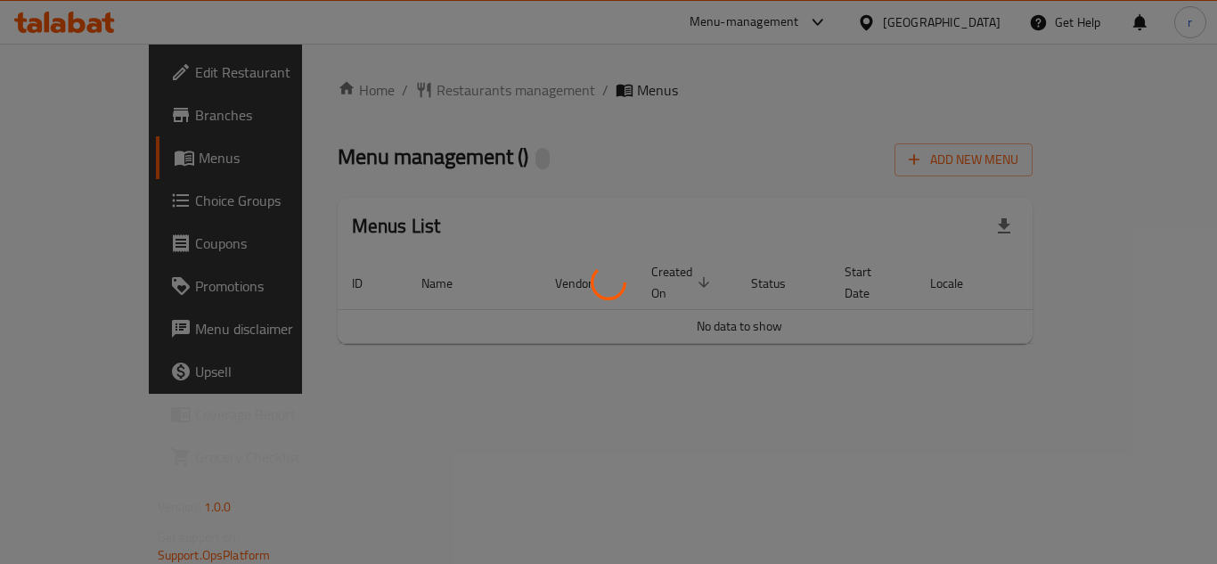
click at [412, 94] on div at bounding box center [608, 282] width 1217 height 564
click at [405, 87] on div at bounding box center [608, 282] width 1217 height 564
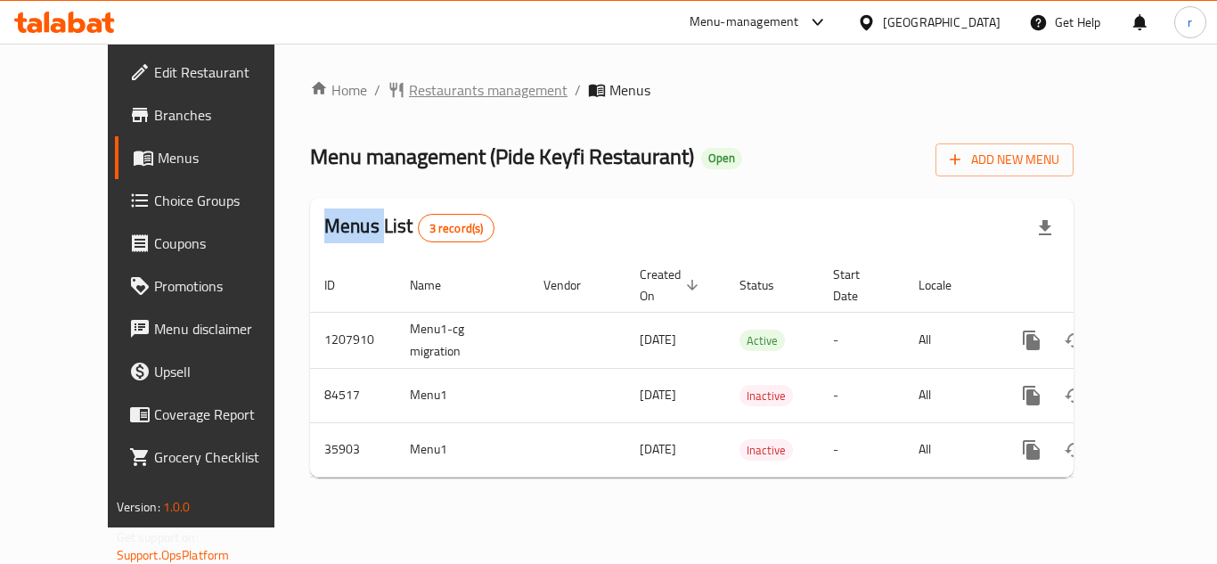
click at [409, 96] on span "Restaurants management" at bounding box center [488, 89] width 159 height 21
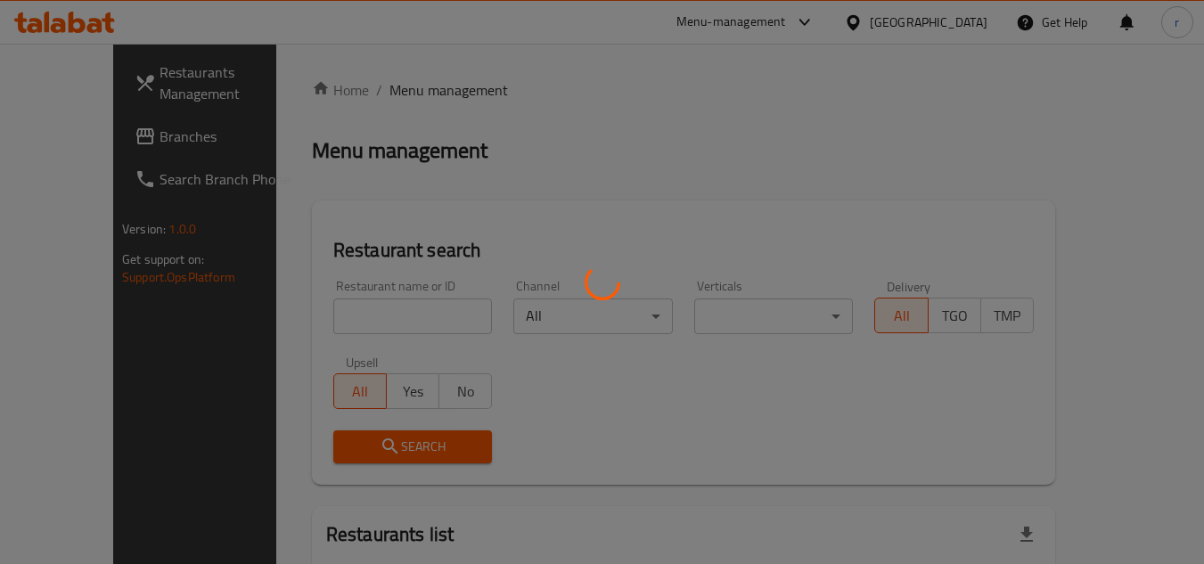
click at [337, 317] on div at bounding box center [602, 282] width 1204 height 564
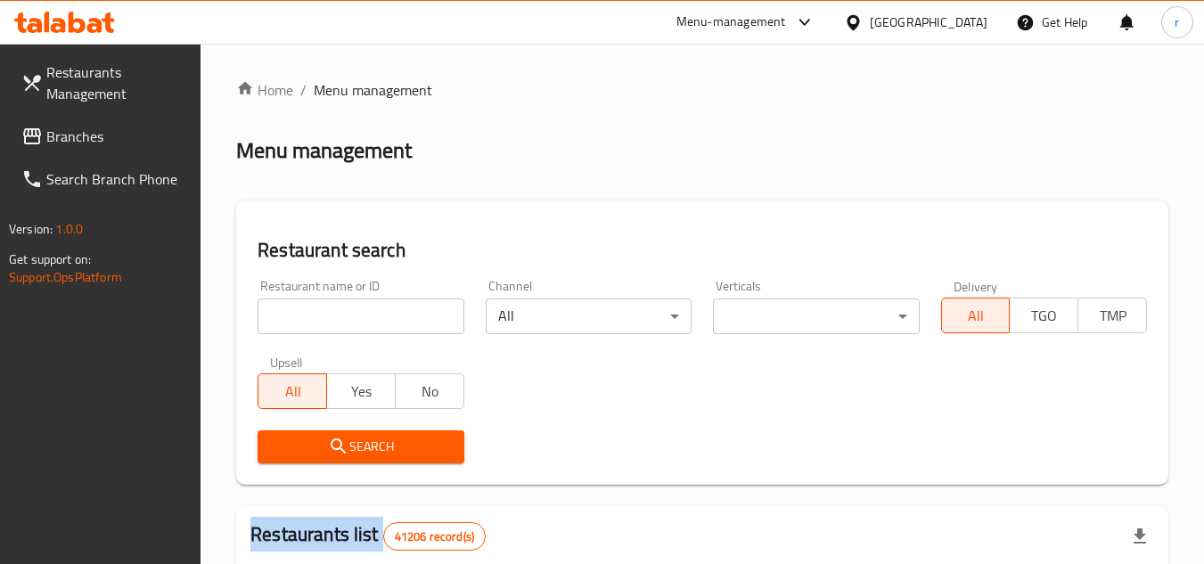
click at [338, 315] on input "search" at bounding box center [361, 316] width 206 height 36
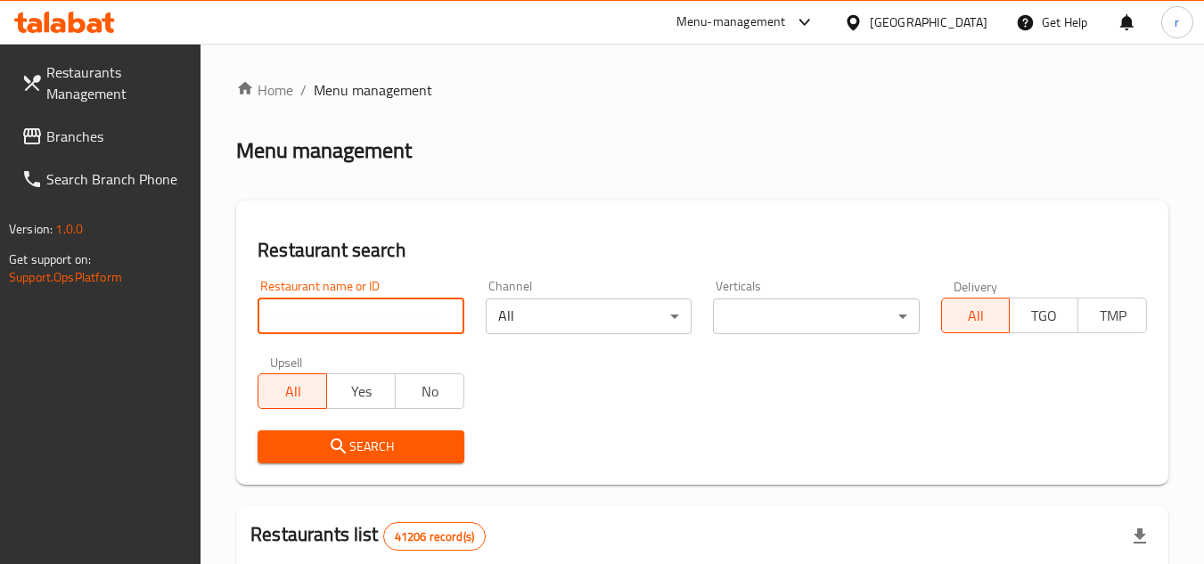
paste input "7128"
type input "7128"
click at [311, 460] on button "Search" at bounding box center [361, 446] width 206 height 33
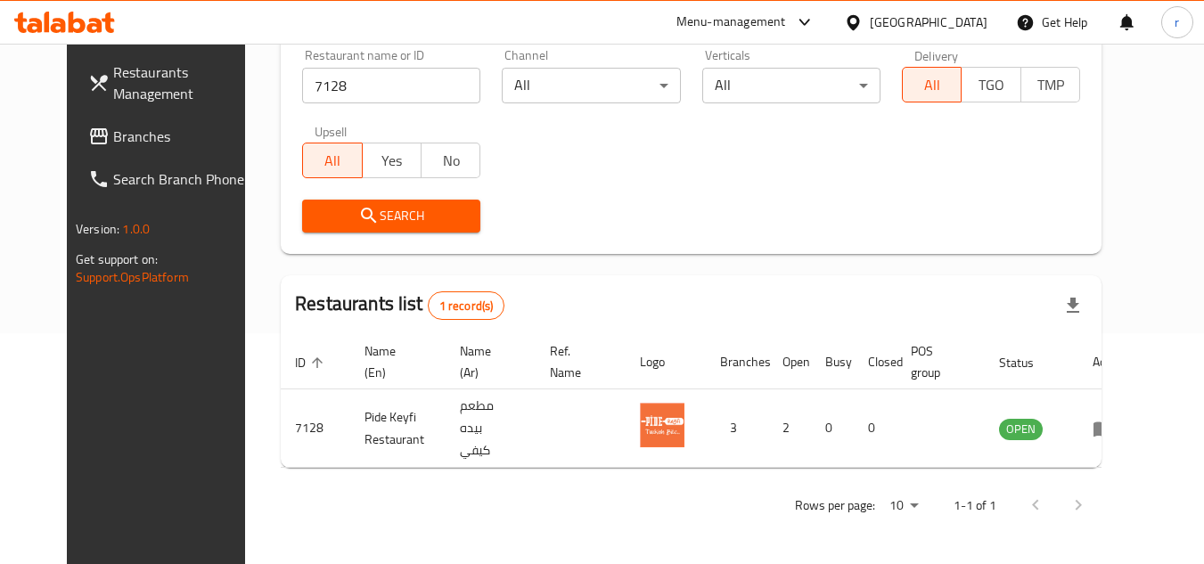
scroll to position [216, 0]
